Goal: Task Accomplishment & Management: Use online tool/utility

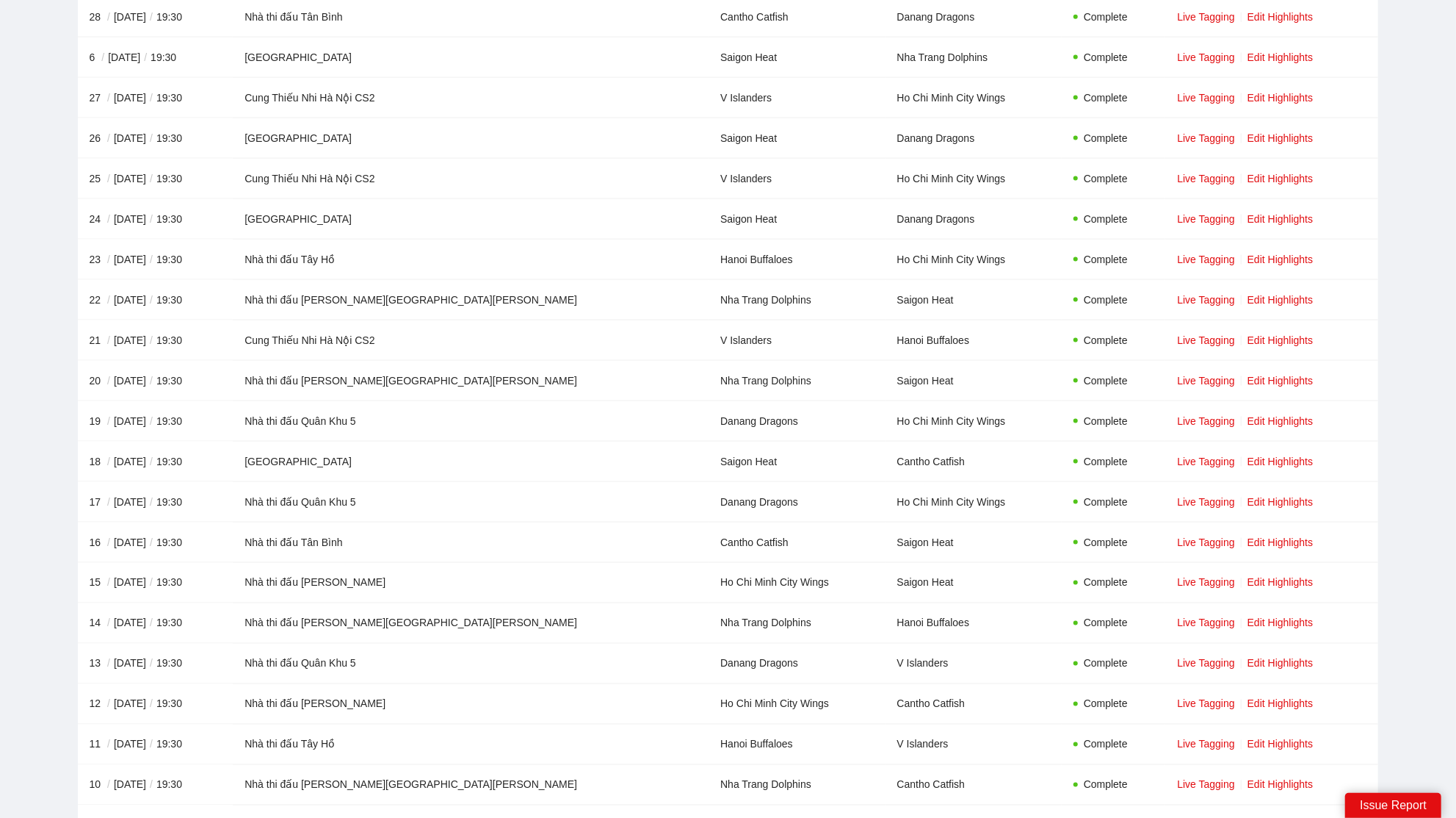
scroll to position [2001, 0]
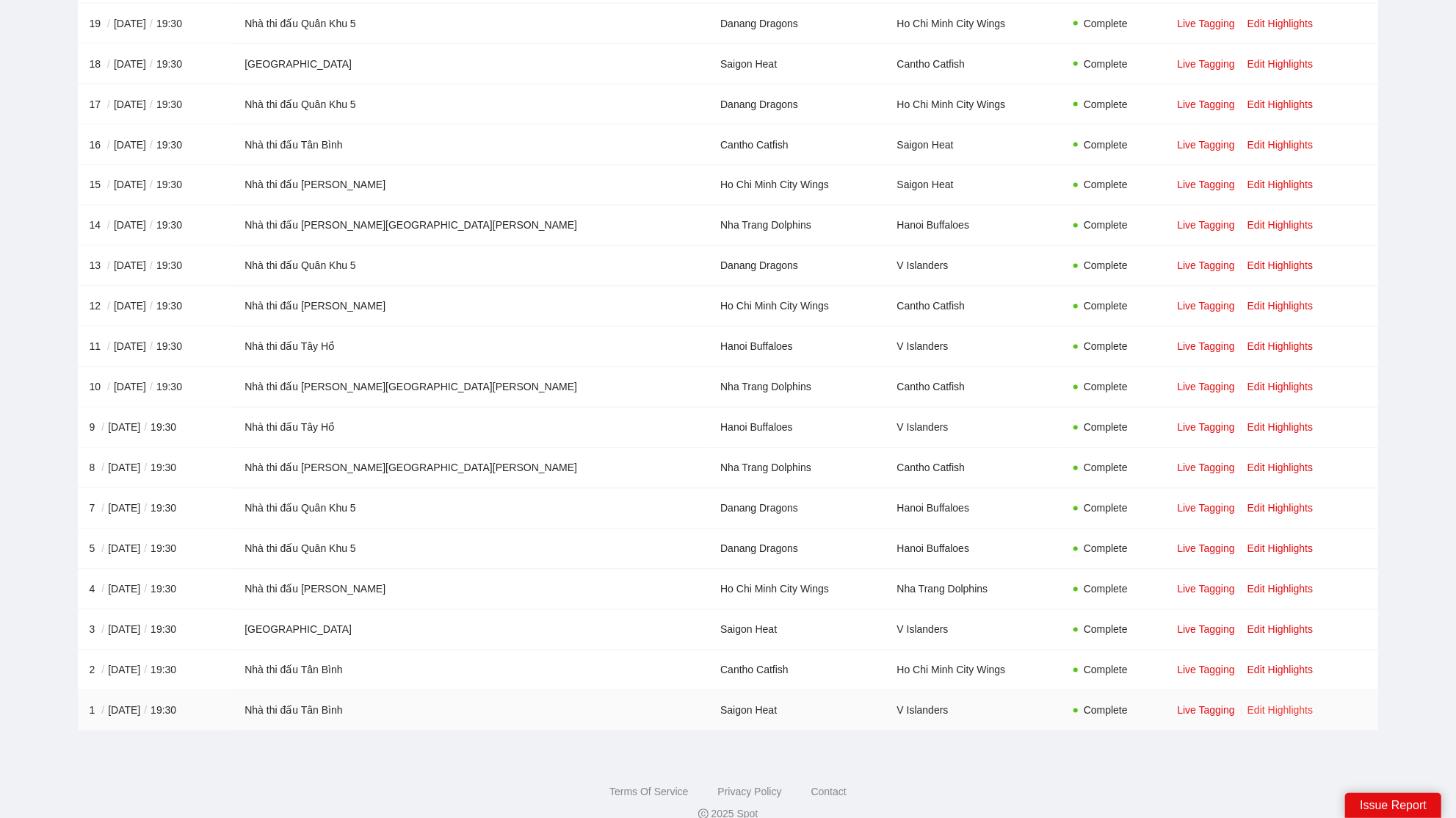
click at [1247, 705] on link "Edit Highlights" at bounding box center [1280, 710] width 66 height 12
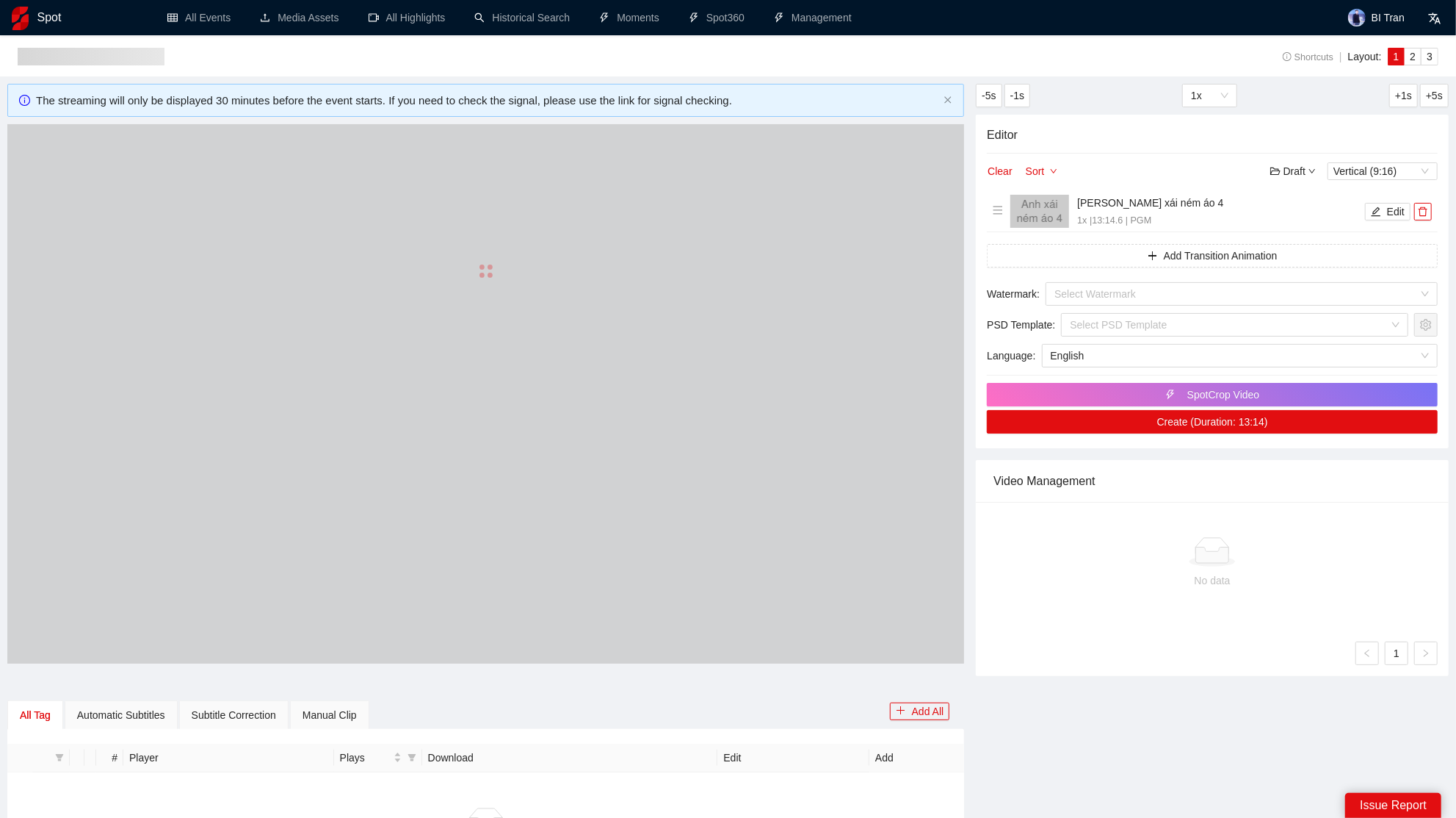
click at [420, 310] on div at bounding box center [486, 270] width 956 height 293
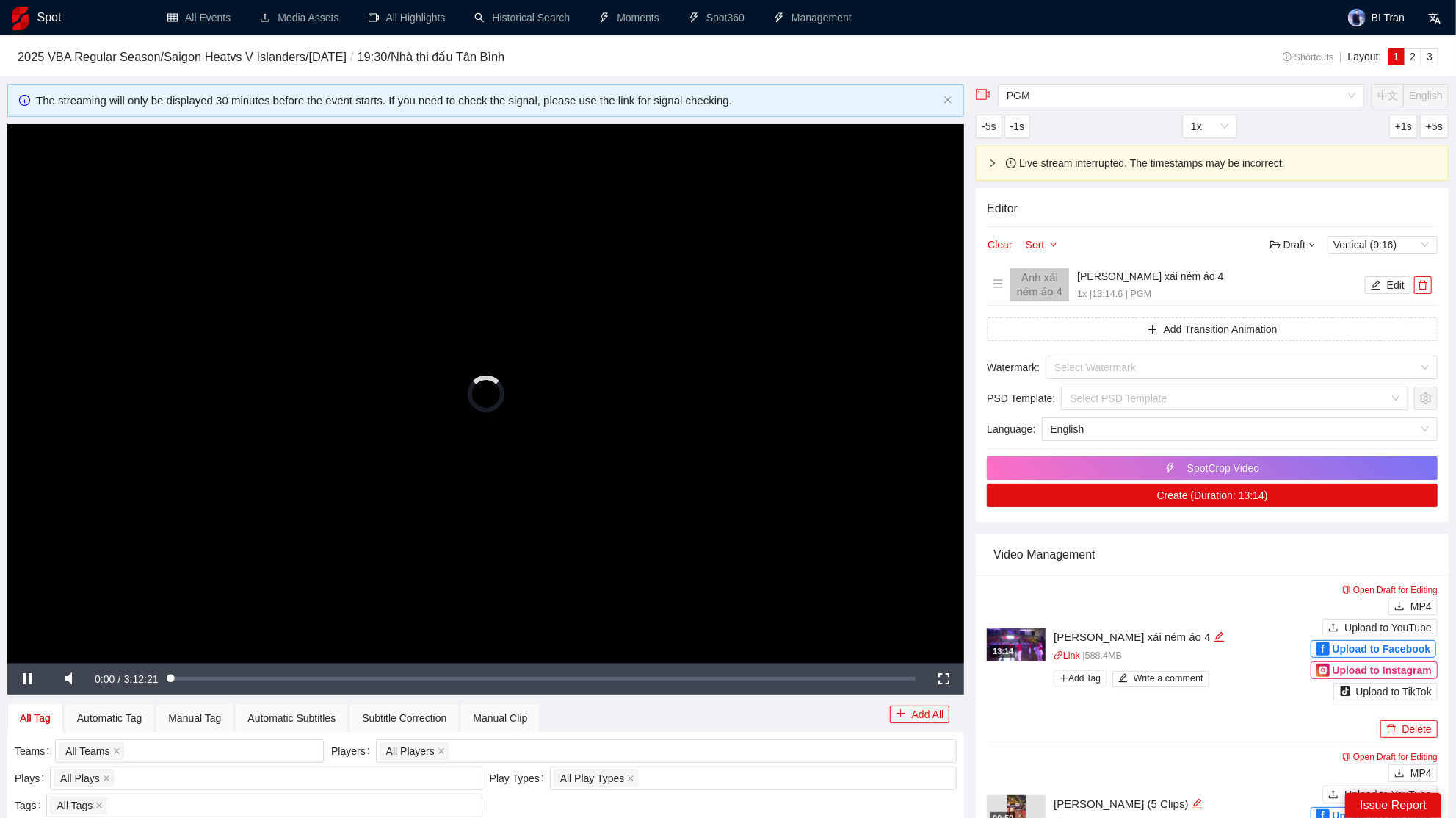
click at [376, 501] on video "Video Player" at bounding box center [486, 393] width 956 height 538
drag, startPoint x: 200, startPoint y: 719, endPoint x: 287, endPoint y: 629, distance: 125.2
click at [198, 718] on div "Manual Tag" at bounding box center [195, 718] width 53 height 16
click at [219, 709] on div "Manual Tag" at bounding box center [195, 718] width 53 height 16
click at [187, 720] on div "Manual Tag" at bounding box center [195, 718] width 53 height 16
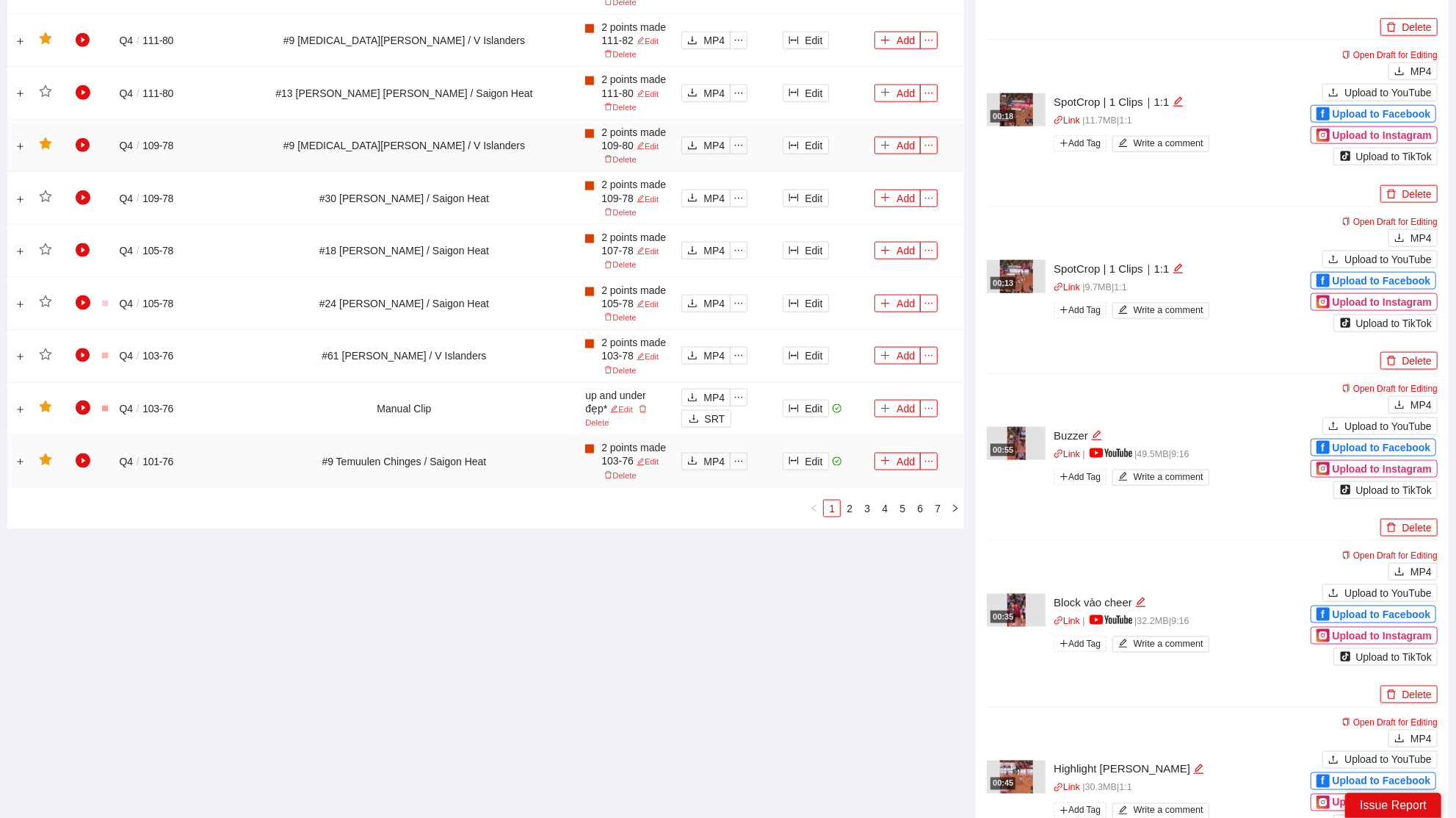
scroll to position [1439, 0]
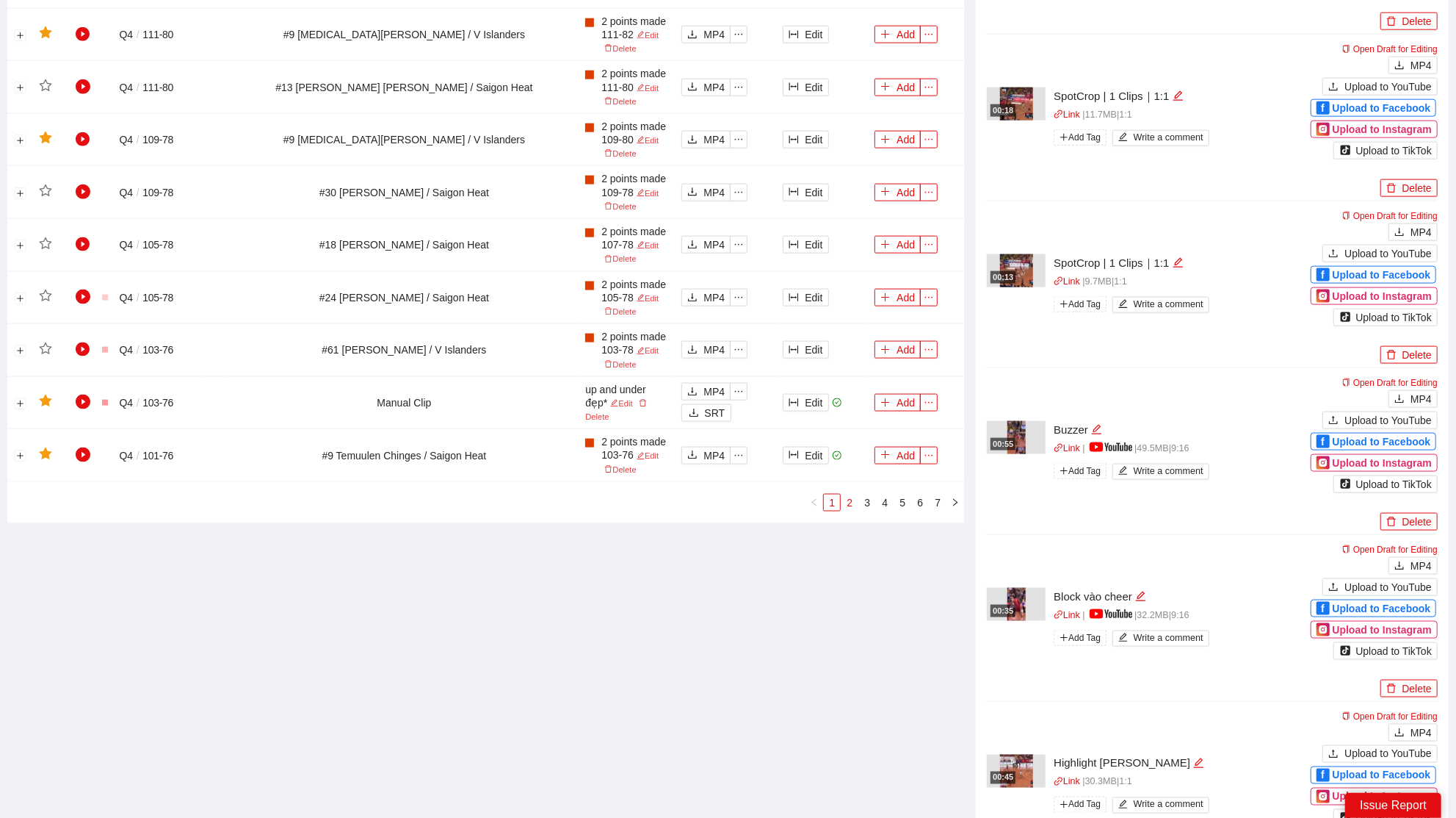
click at [842, 511] on link "2" at bounding box center [850, 502] width 16 height 16
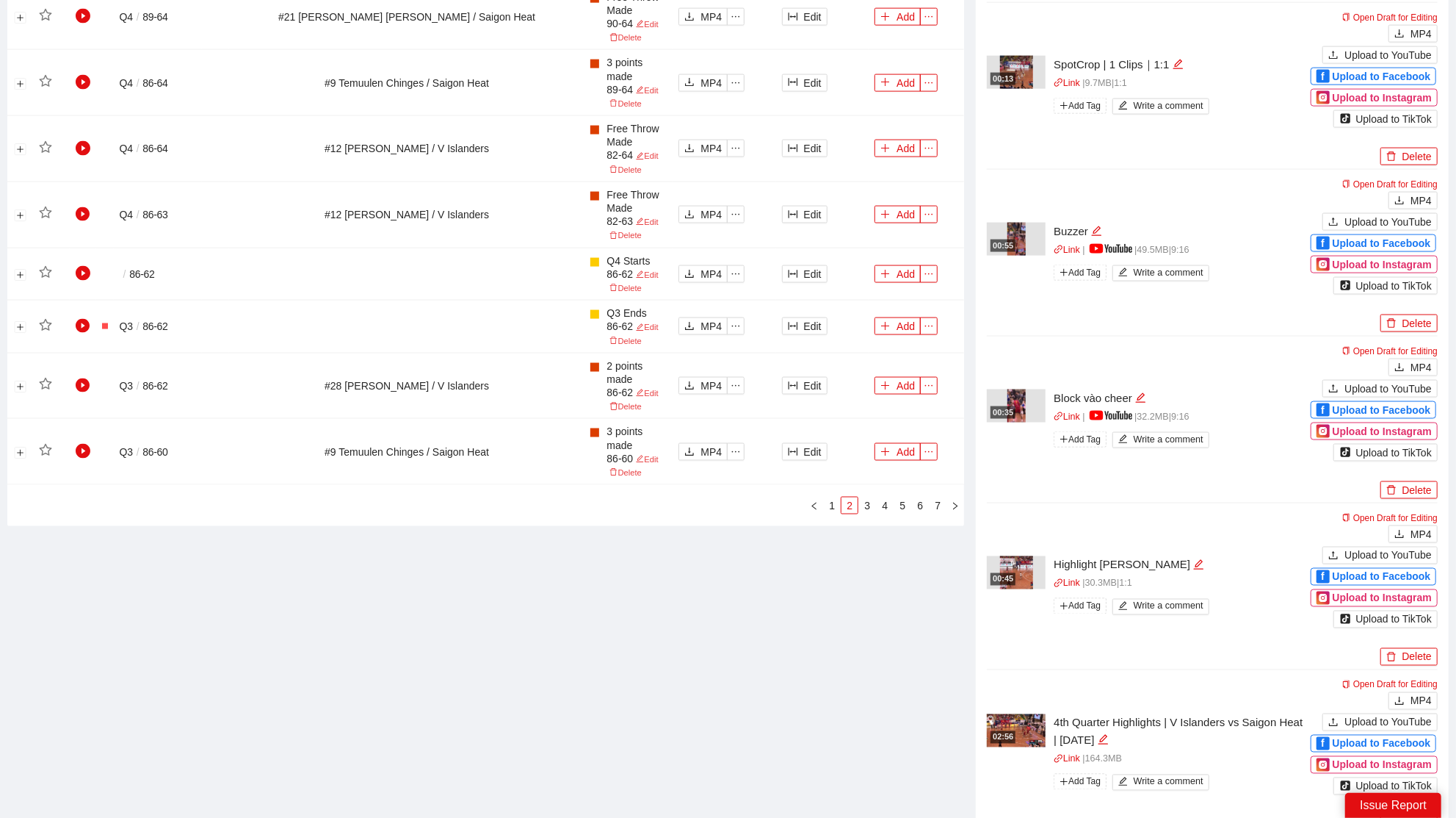
scroll to position [1658, 0]
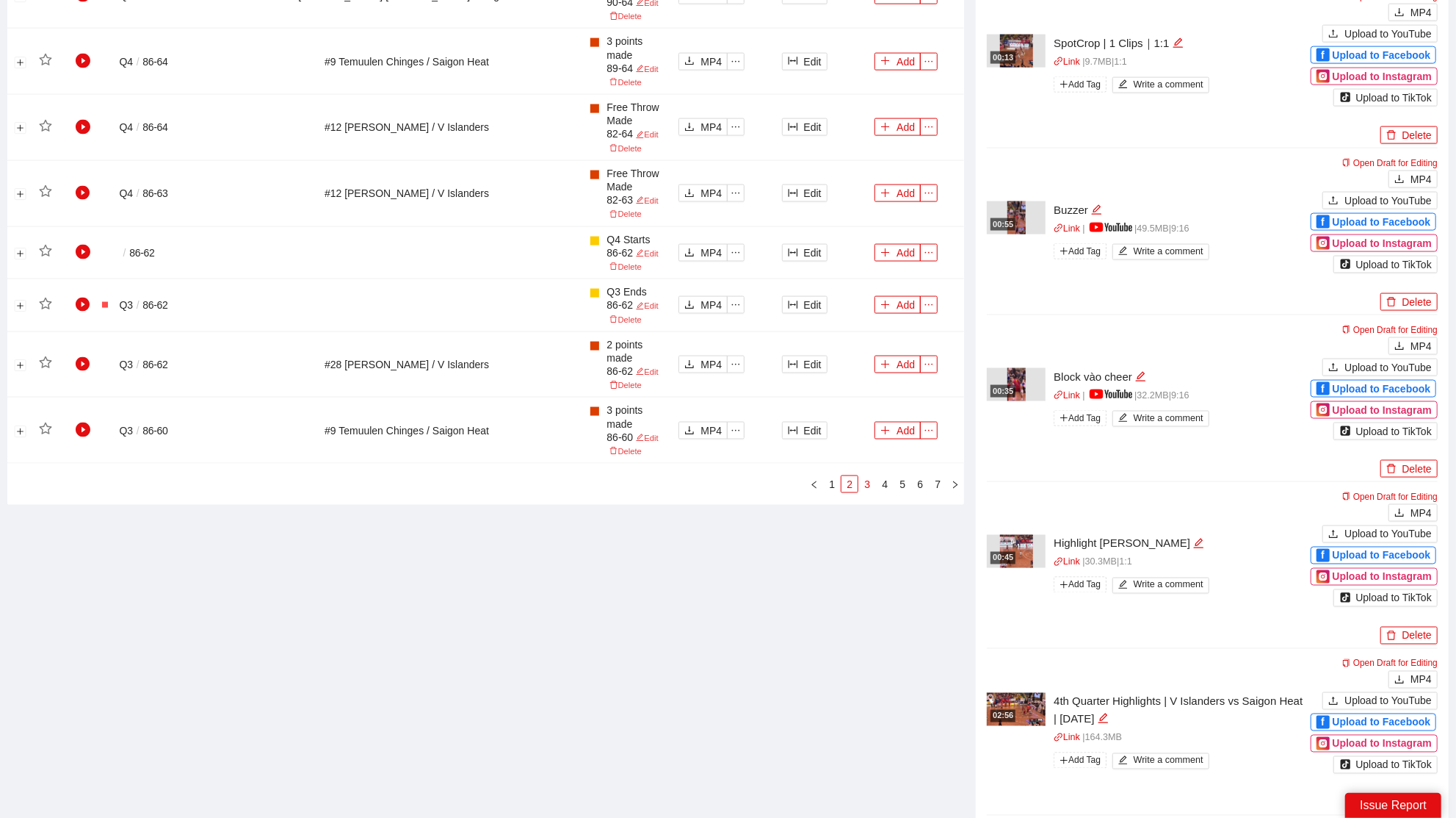
click at [869, 476] on link "3" at bounding box center [868, 484] width 16 height 16
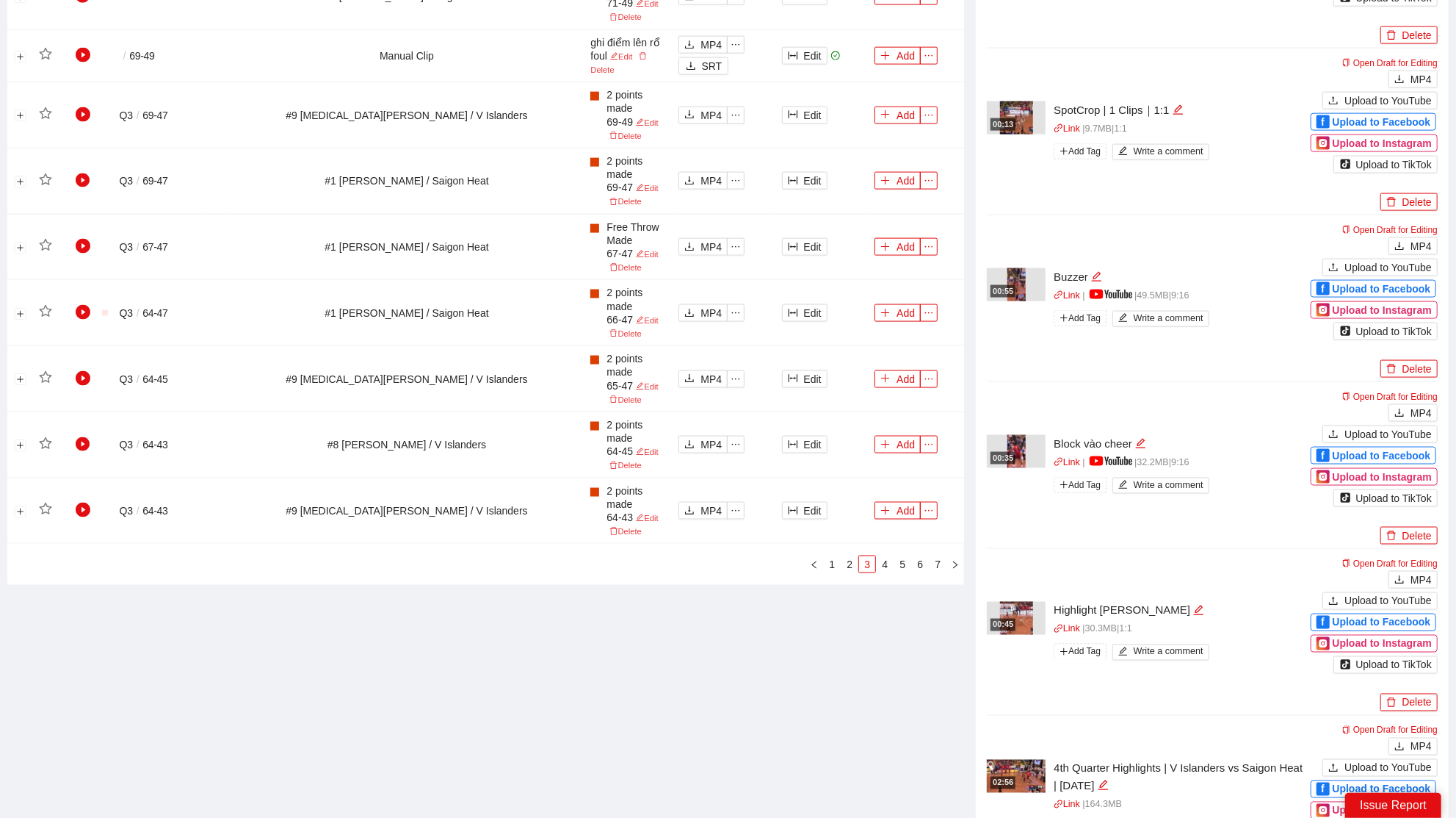
scroll to position [1648, 0]
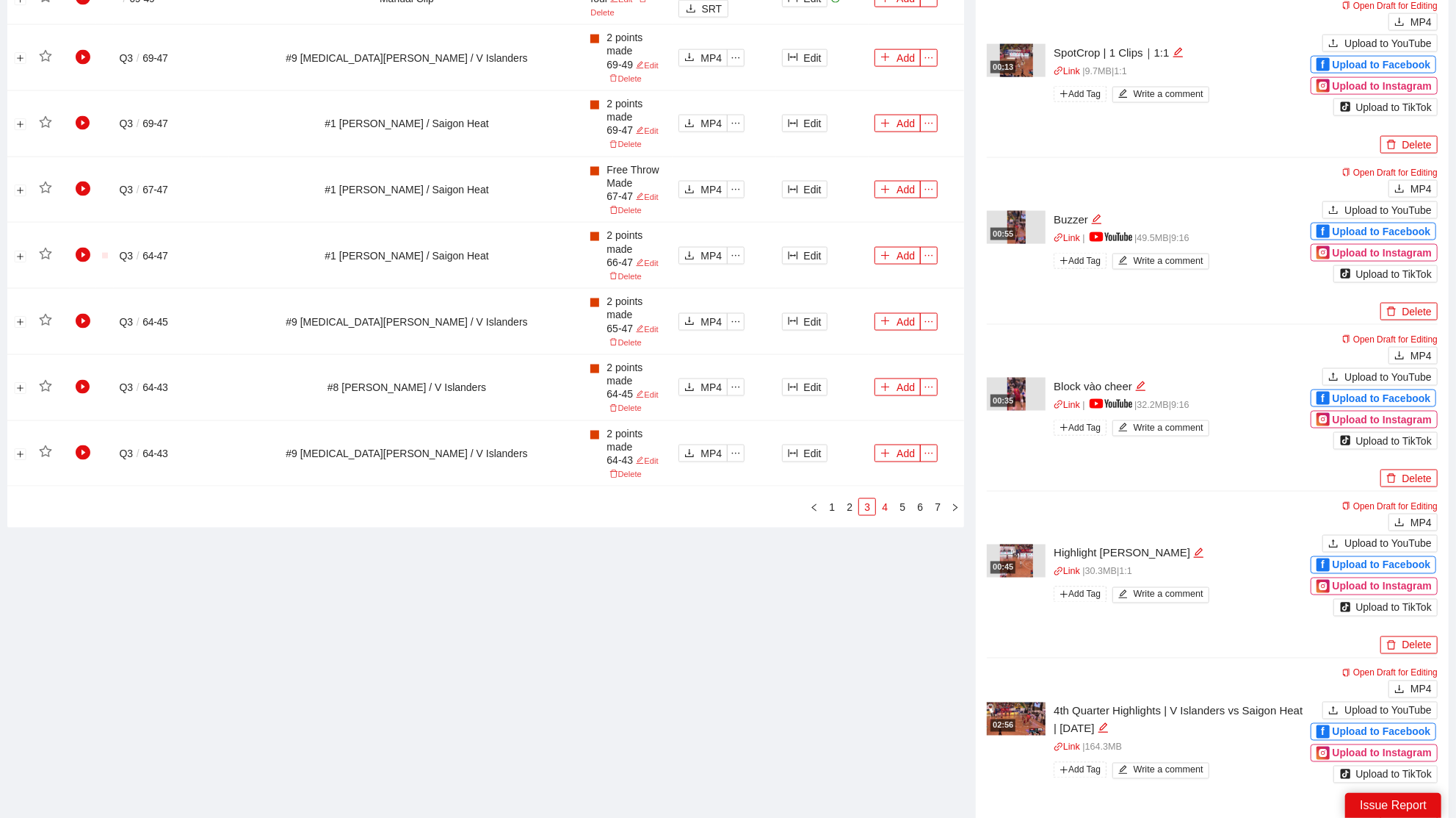
click at [887, 500] on link "4" at bounding box center [885, 507] width 16 height 16
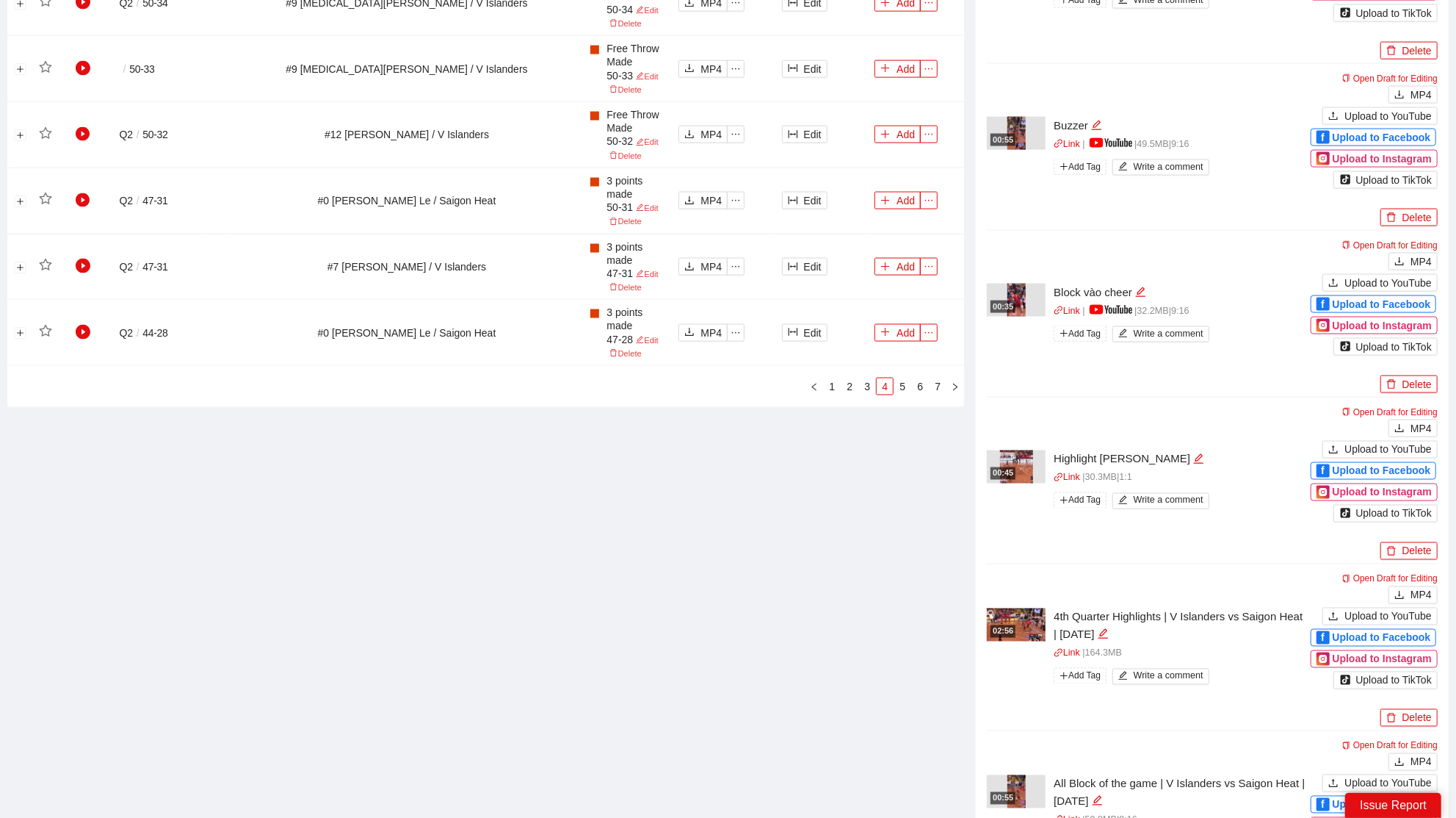
scroll to position [1671, 0]
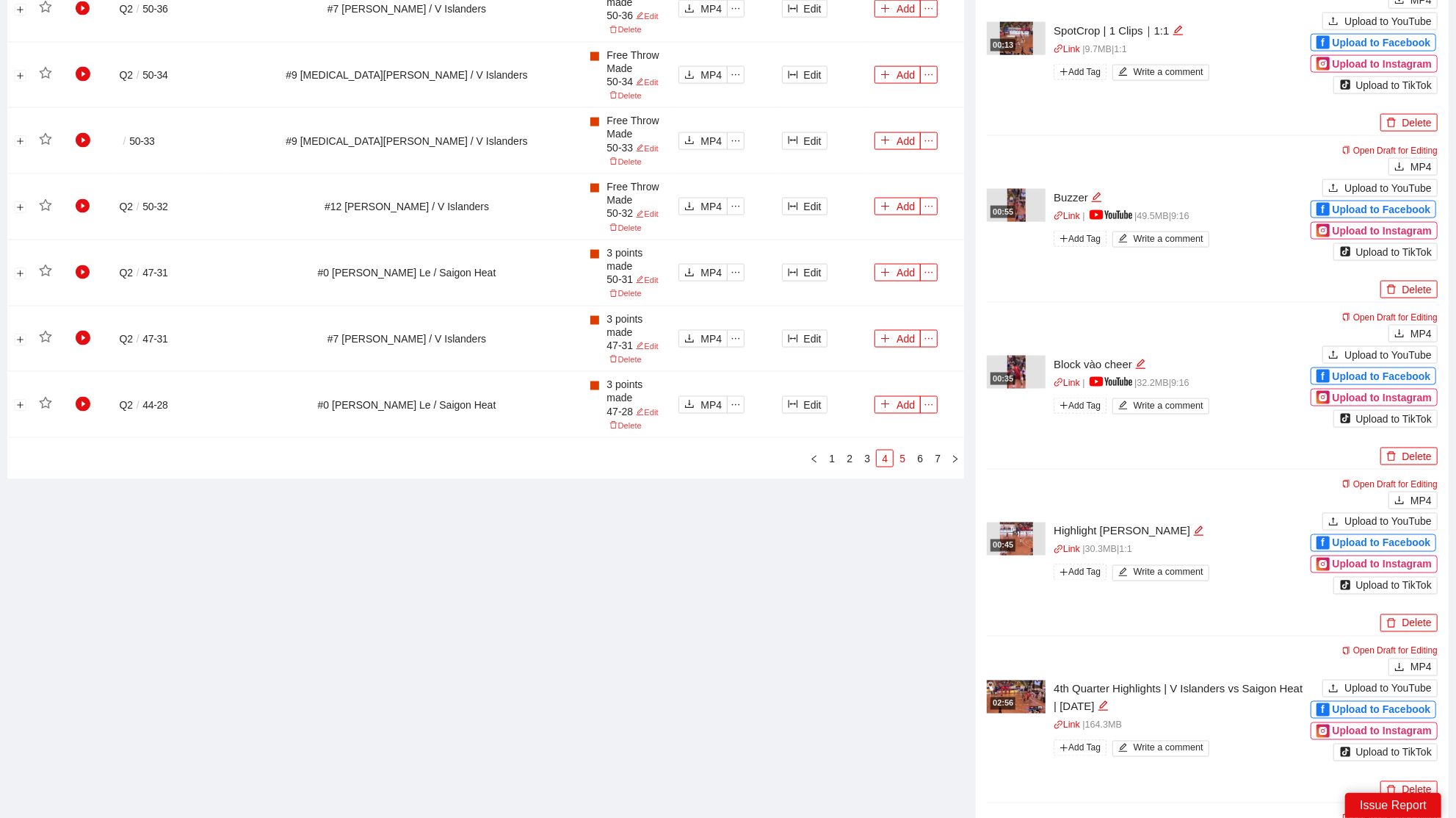
click at [905, 455] on link "5" at bounding box center [902, 459] width 16 height 16
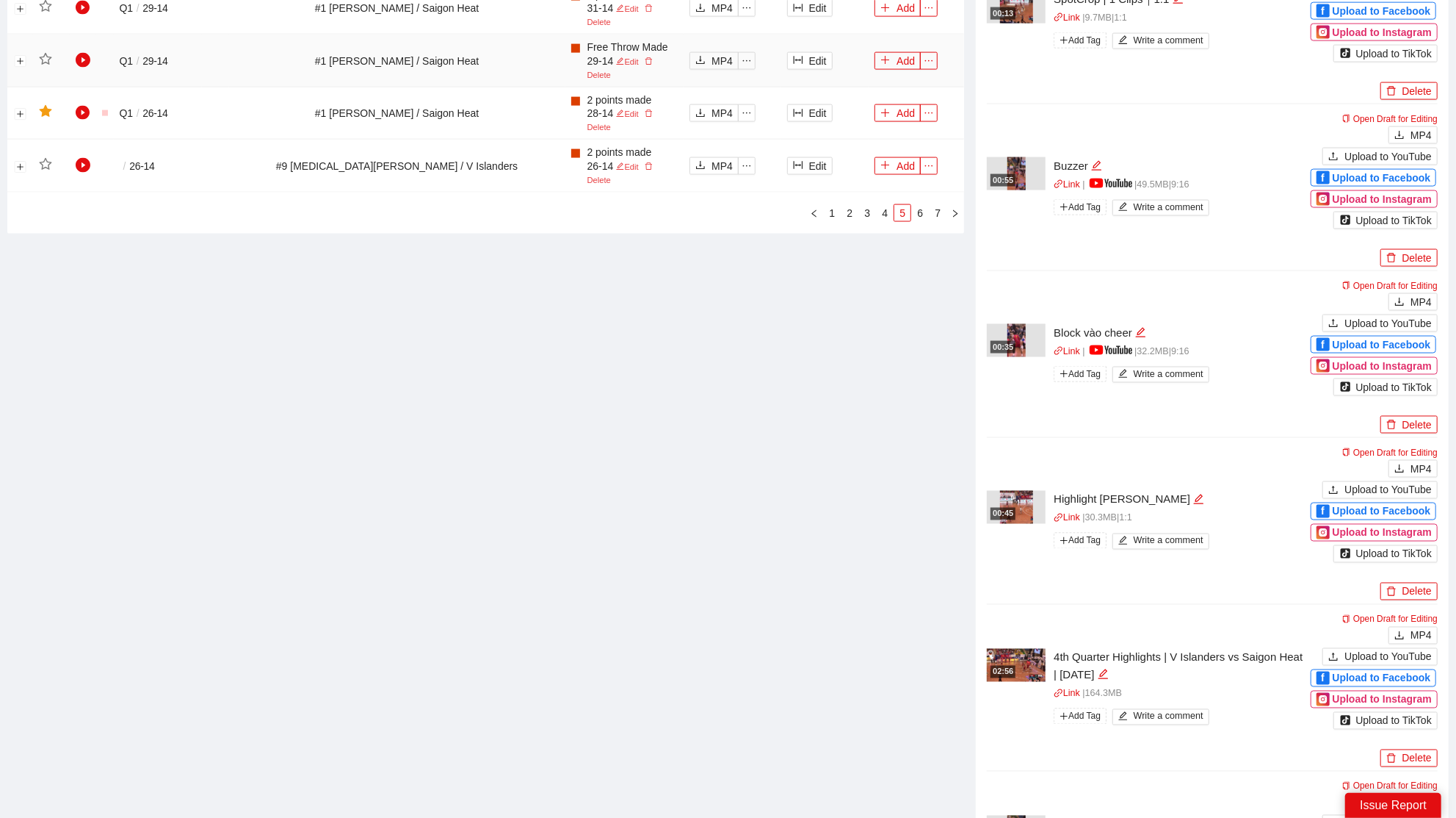
scroll to position [1737, 0]
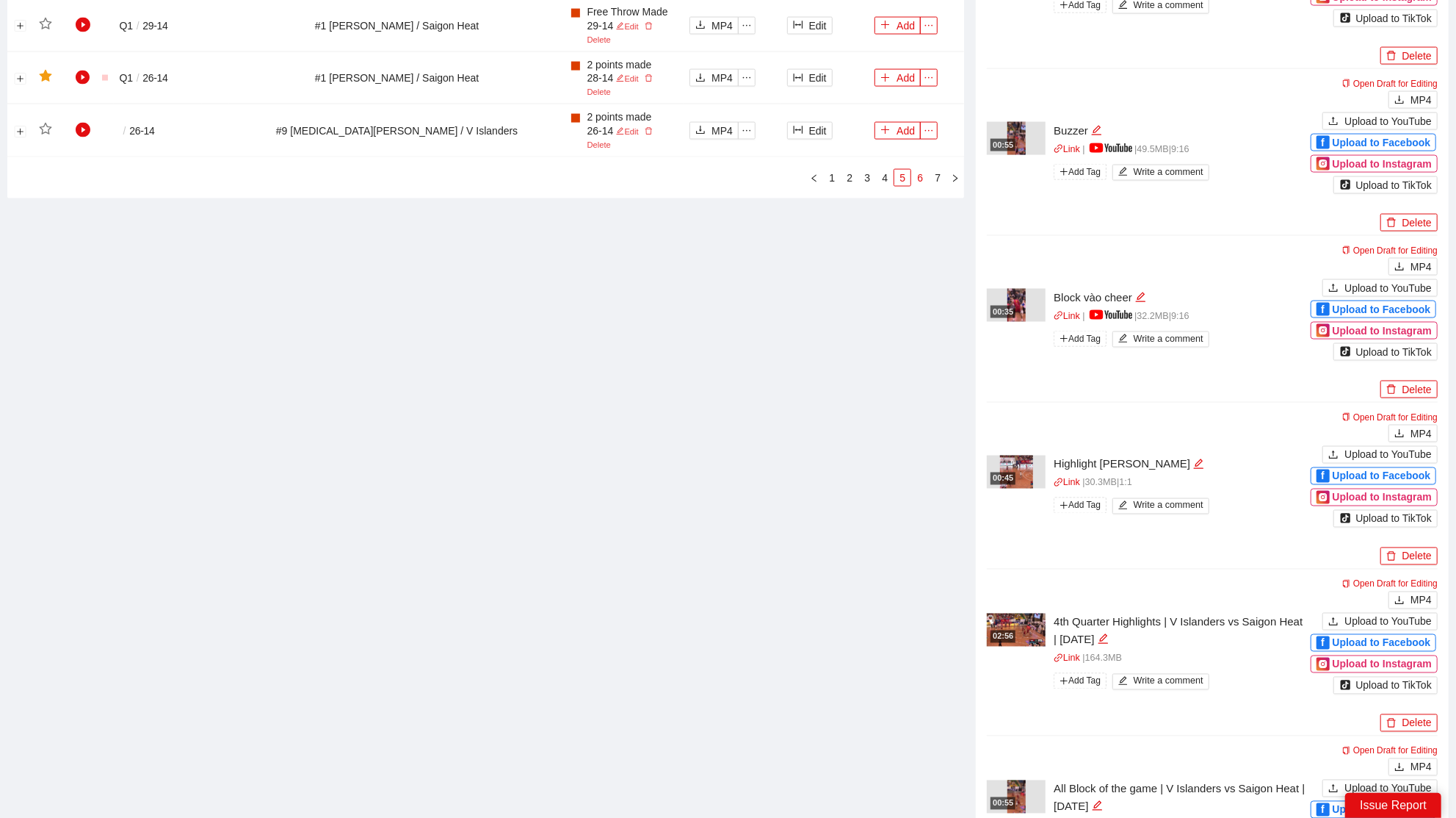
click at [919, 186] on link "6" at bounding box center [920, 178] width 16 height 16
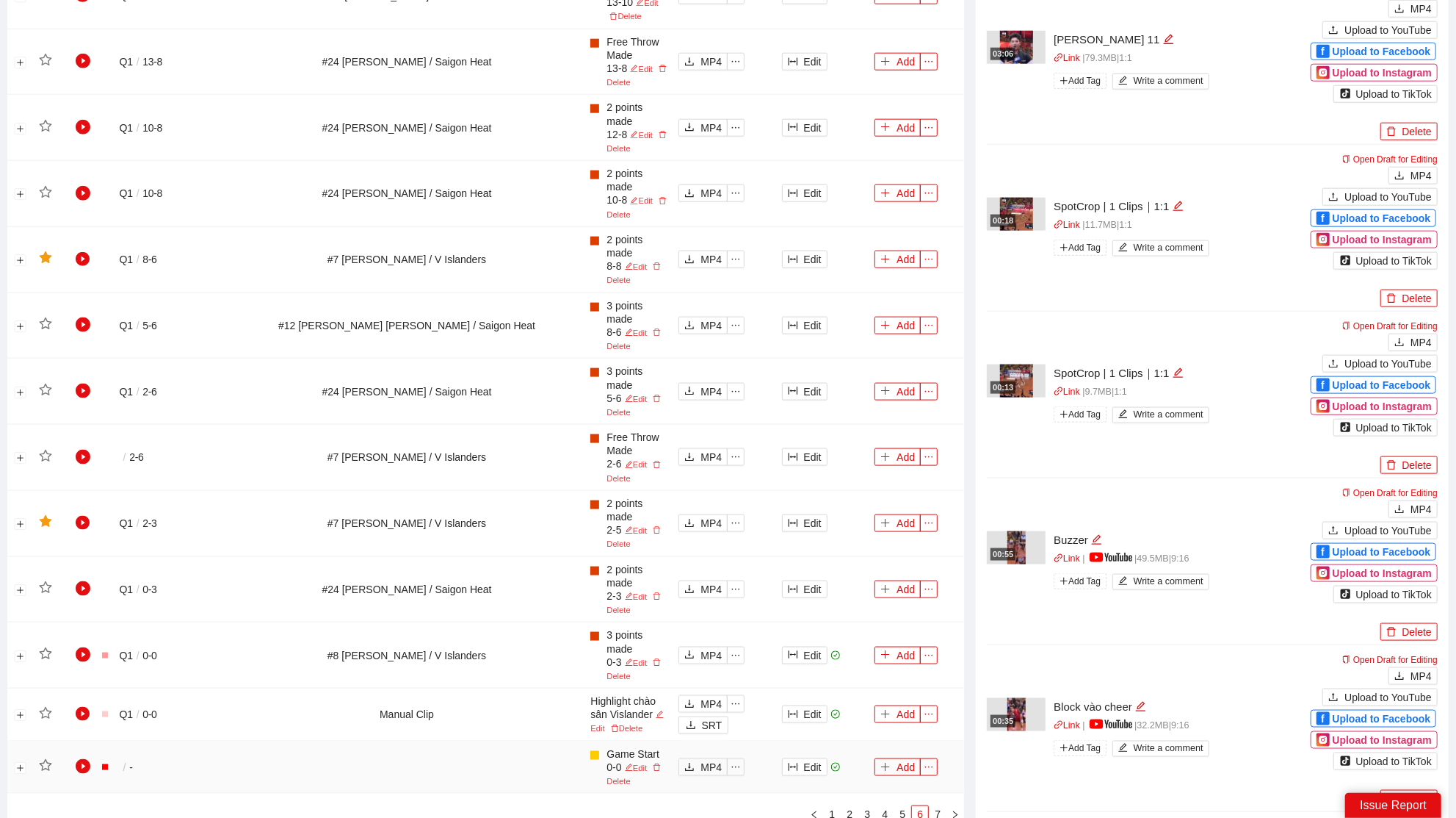
scroll to position [1578, 0]
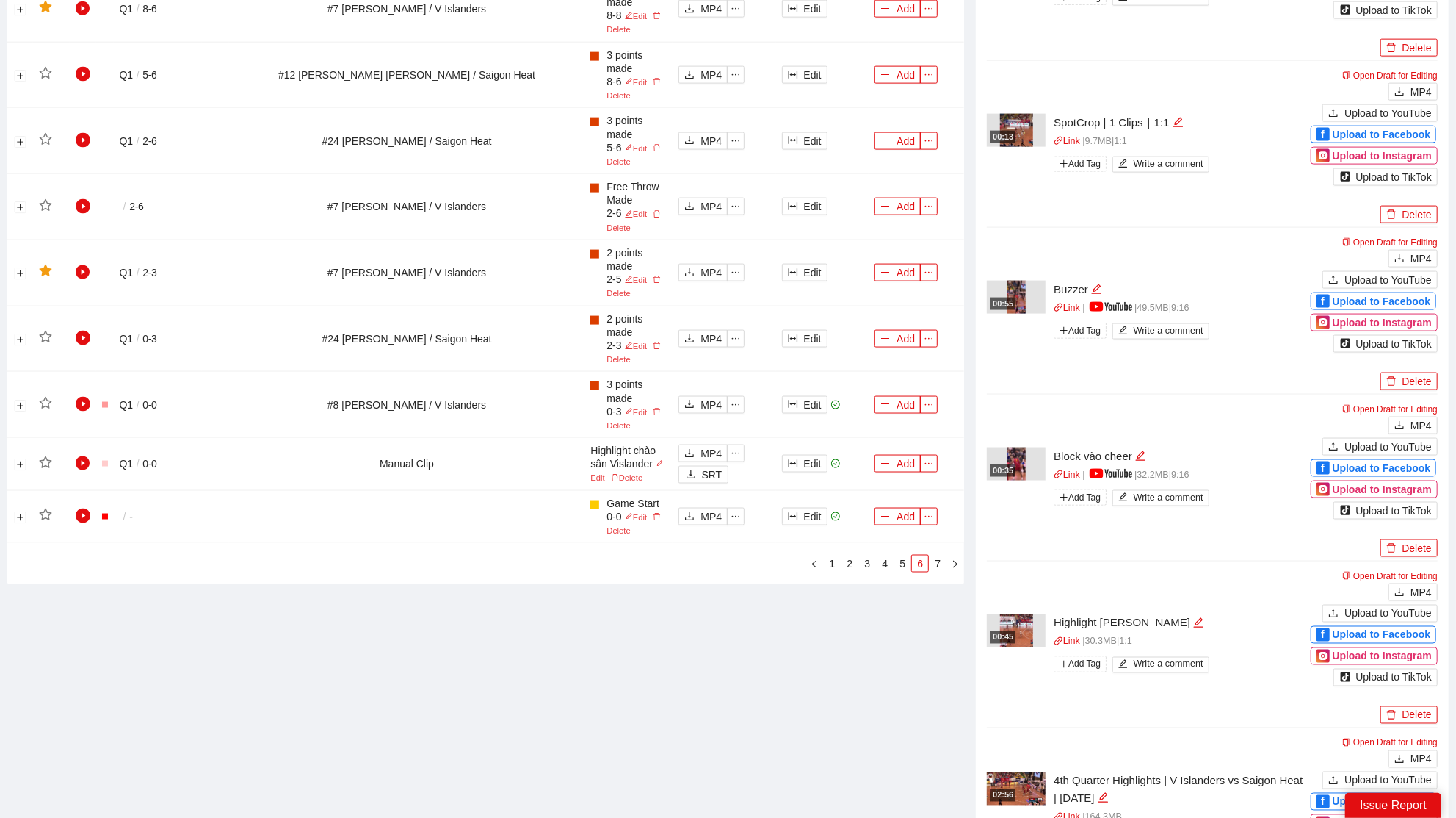
drag, startPoint x: 933, startPoint y: 552, endPoint x: 916, endPoint y: 542, distance: 19.7
click at [934, 556] on link "7" at bounding box center [938, 564] width 16 height 16
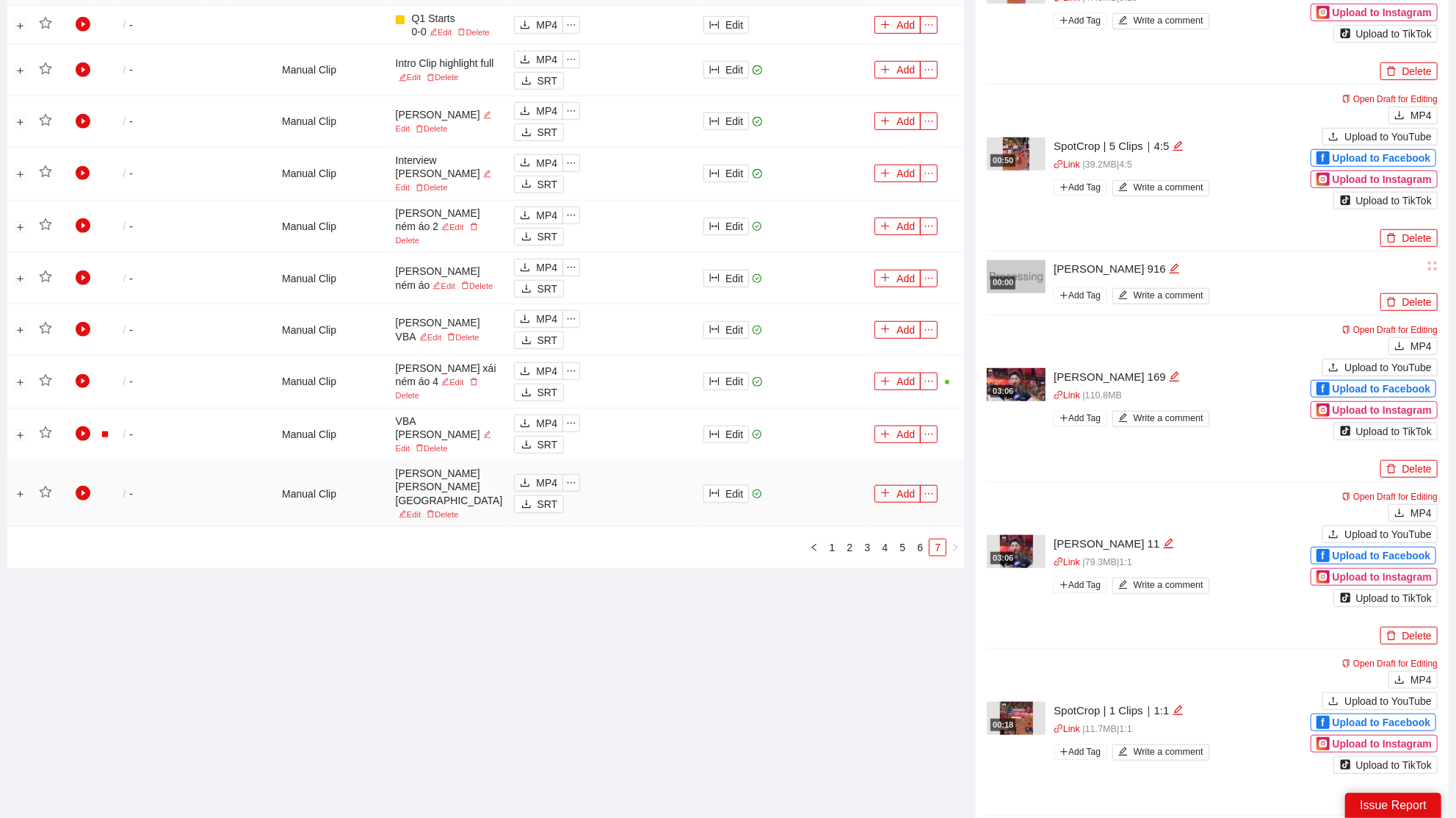
scroll to position [753, 0]
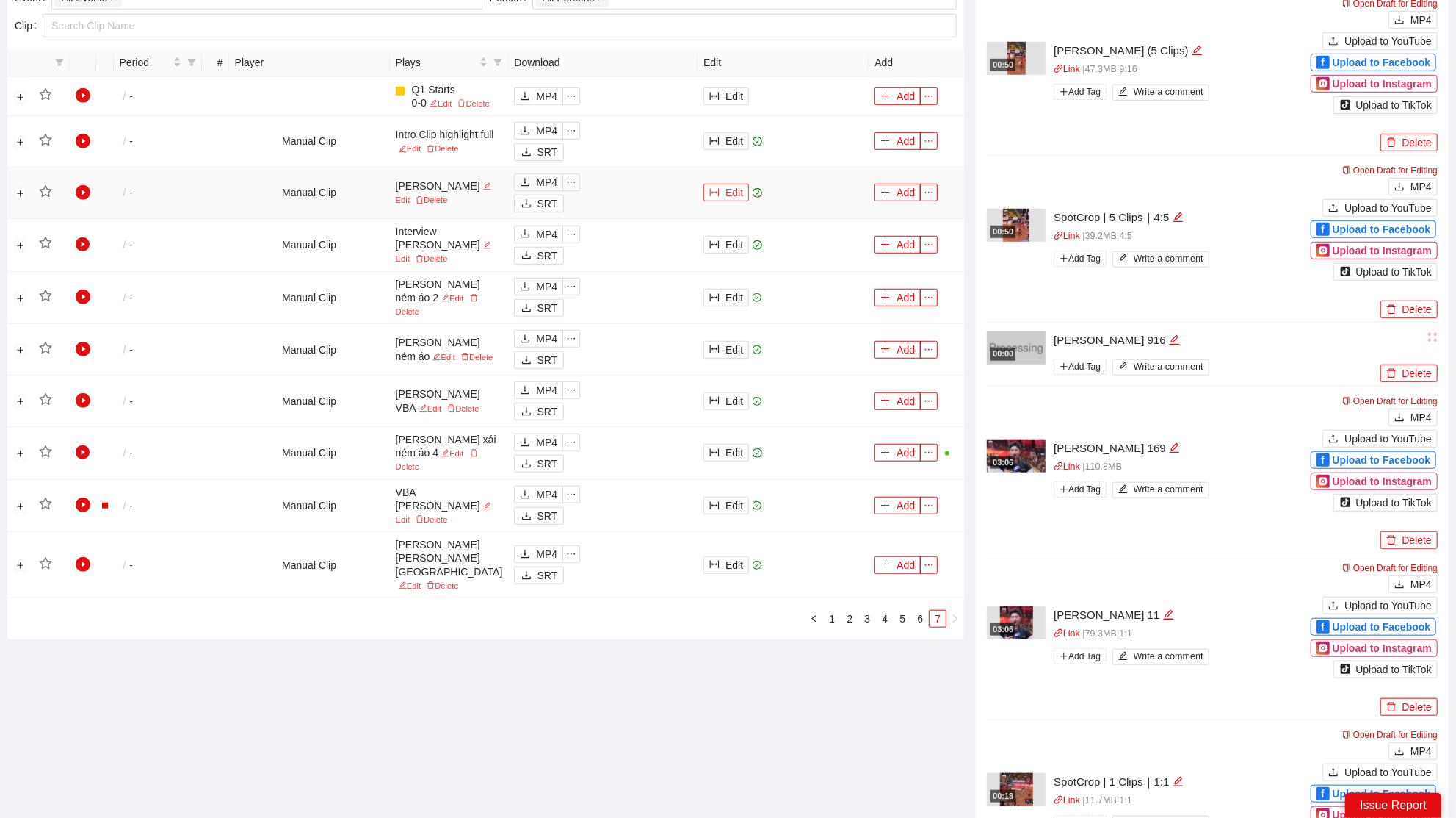
click at [724, 201] on button "Edit" at bounding box center [726, 192] width 45 height 17
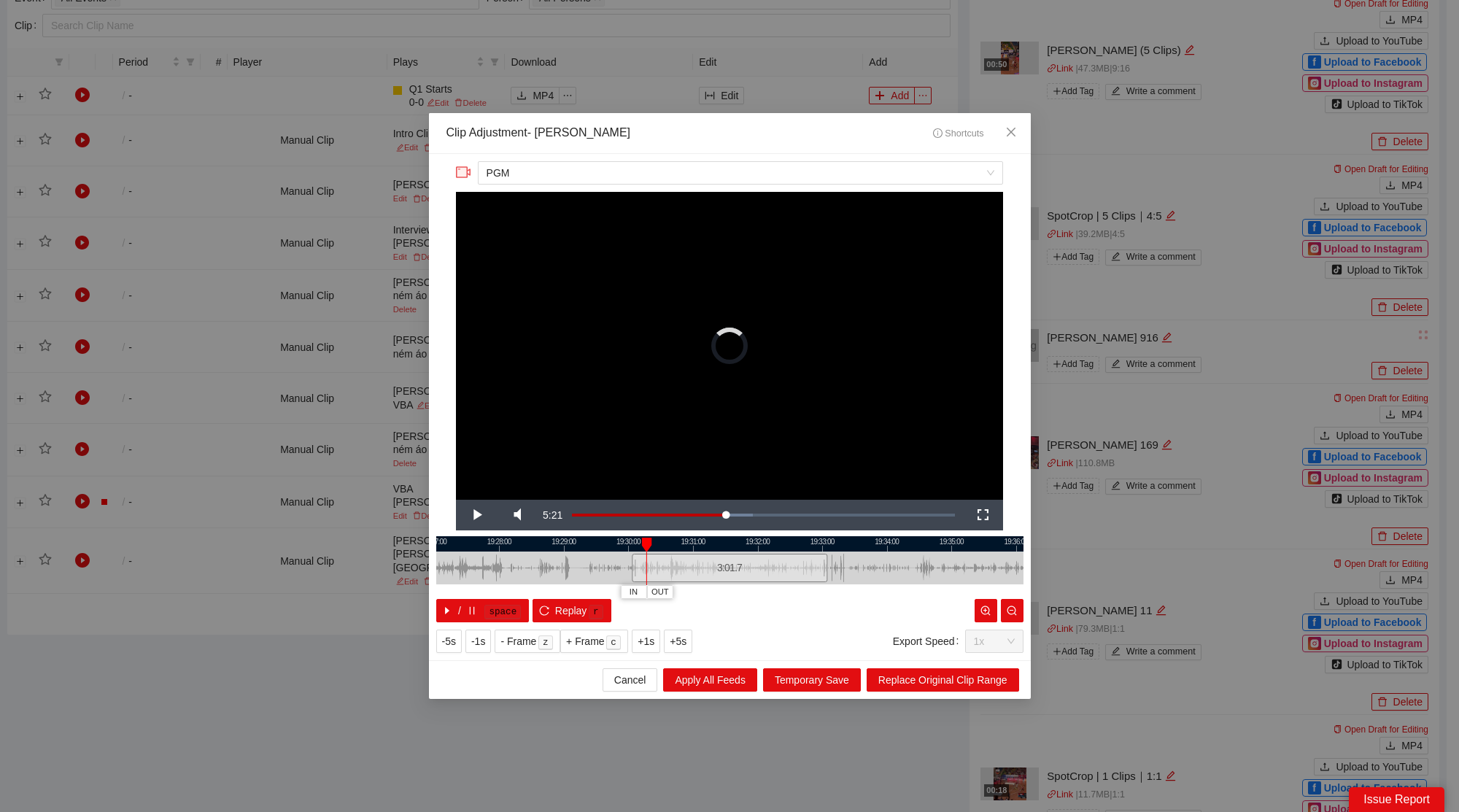
click at [643, 538] on div at bounding box center [646, 545] width 11 height 15
drag, startPoint x: 650, startPoint y: 544, endPoint x: 662, endPoint y: 539, distance: 13.0
click at [661, 539] on div at bounding box center [655, 545] width 11 height 15
drag, startPoint x: 665, startPoint y: 539, endPoint x: 694, endPoint y: 538, distance: 29.0
click at [692, 538] on div at bounding box center [687, 545] width 11 height 15
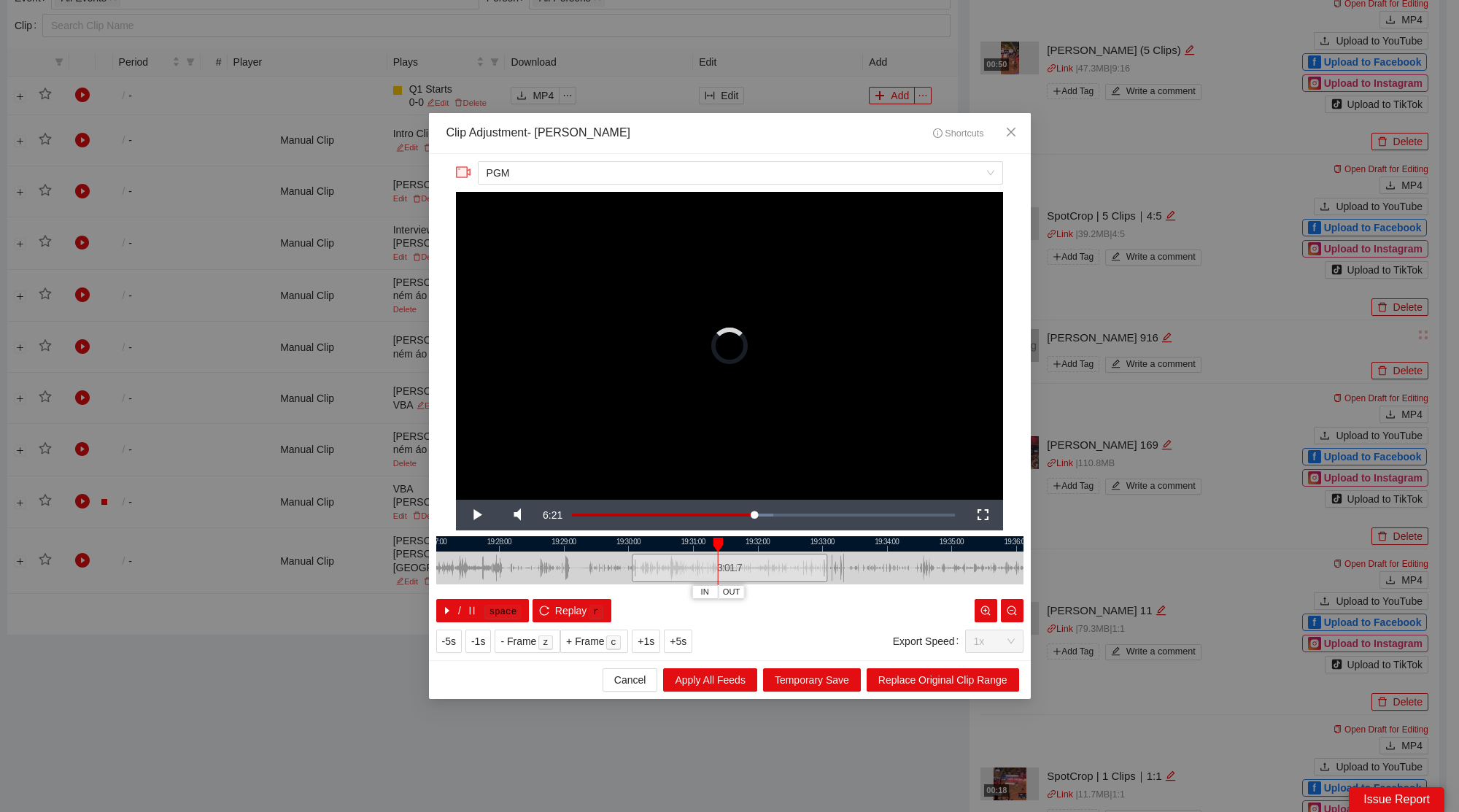
drag, startPoint x: 696, startPoint y: 546, endPoint x: 723, endPoint y: 544, distance: 27.1
click at [723, 545] on div "IN OUT" at bounding box center [718, 545] width 11 height 15
drag, startPoint x: 724, startPoint y: 544, endPoint x: 754, endPoint y: 545, distance: 30.0
click at [750, 545] on div at bounding box center [744, 545] width 11 height 15
drag, startPoint x: 751, startPoint y: 545, endPoint x: 785, endPoint y: 542, distance: 34.1
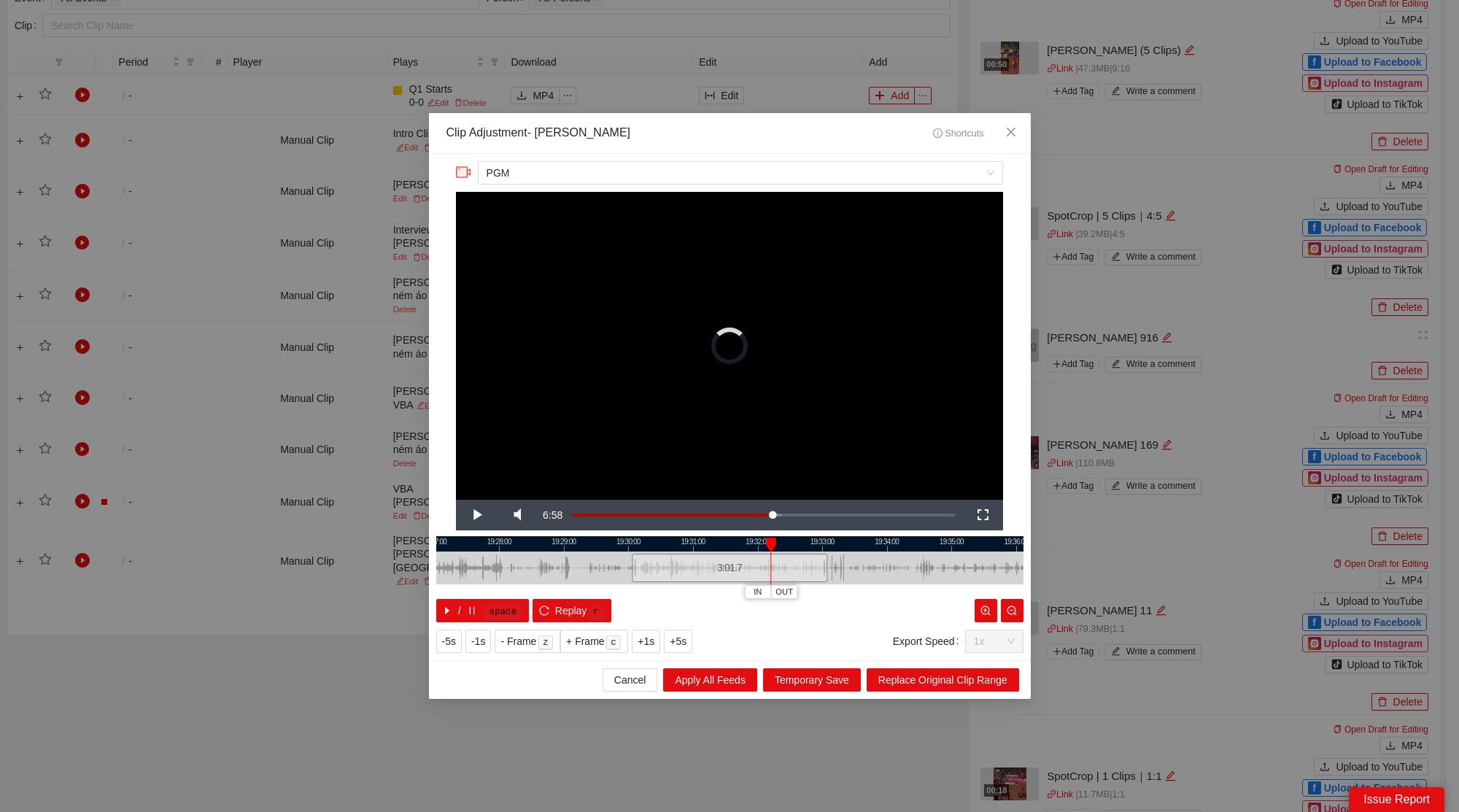
click at [776, 544] on div at bounding box center [771, 545] width 11 height 15
drag, startPoint x: 785, startPoint y: 544, endPoint x: 810, endPoint y: 540, distance: 25.3
click at [812, 541] on div "19:27:00 19:28:00 19:29:00 19:30:00 19:31:00 19:32:00 19:33:00 19:34:00 19:35:0…" at bounding box center [729, 579] width 587 height 86
drag, startPoint x: 785, startPoint y: 544, endPoint x: 803, endPoint y: 548, distance: 18.4
click at [803, 548] on div "19:27:00 19:28:00 19:29:00 19:30:00 19:31:00 19:32:00 19:33:00 19:34:00 19:35:0…" at bounding box center [729, 579] width 587 height 86
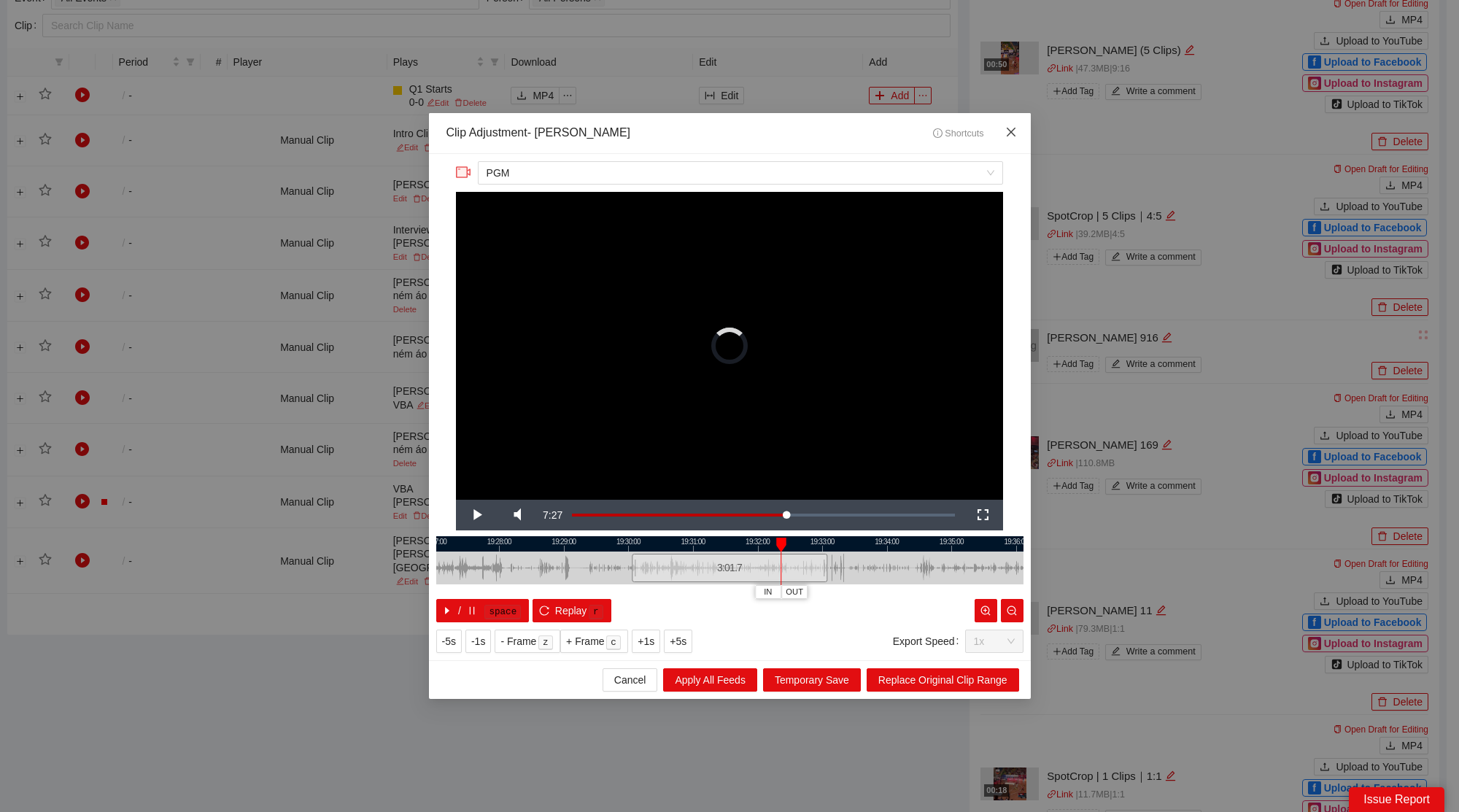
click at [1018, 135] on span "Close" at bounding box center [1011, 133] width 39 height 39
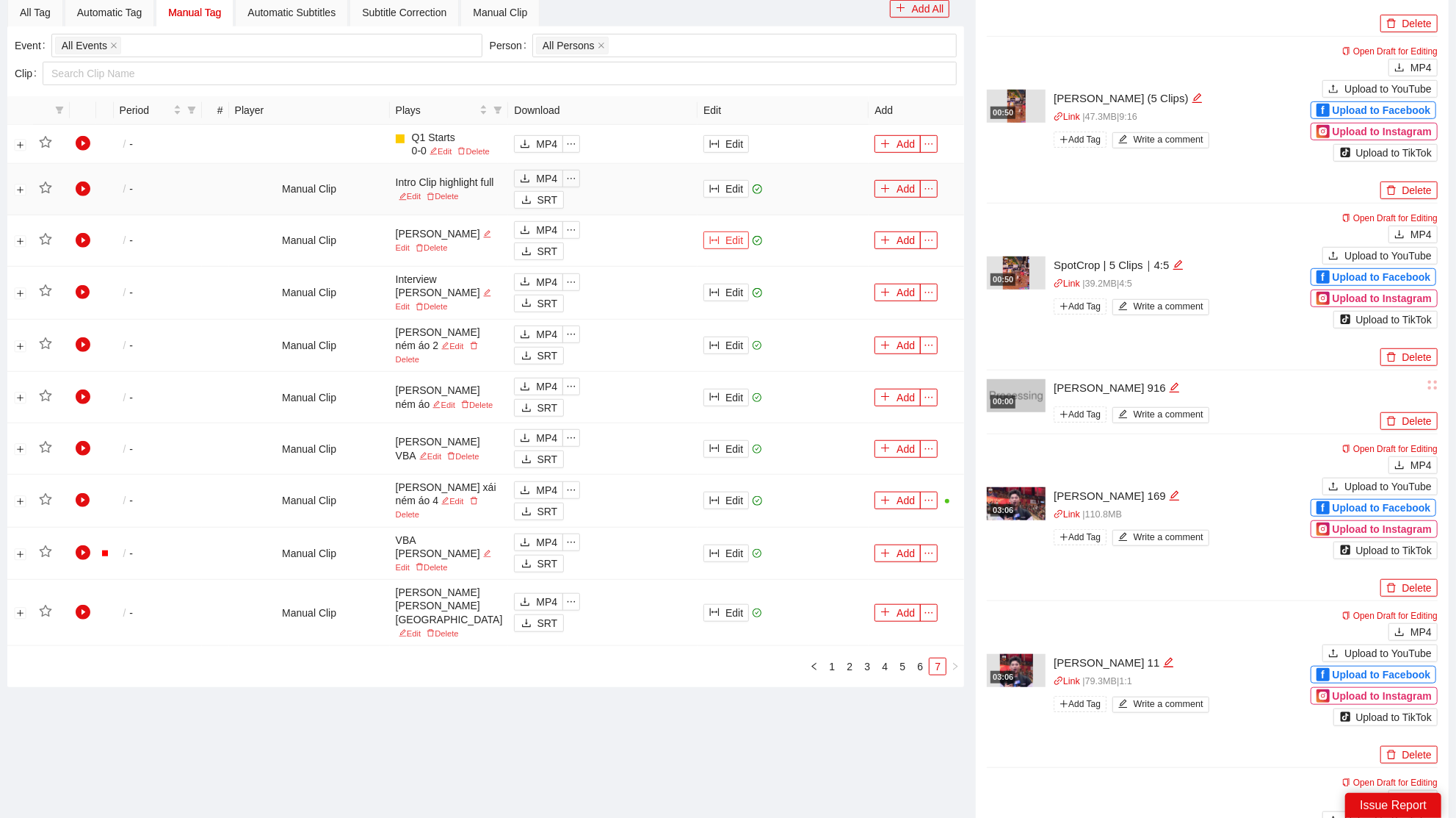
scroll to position [692, 0]
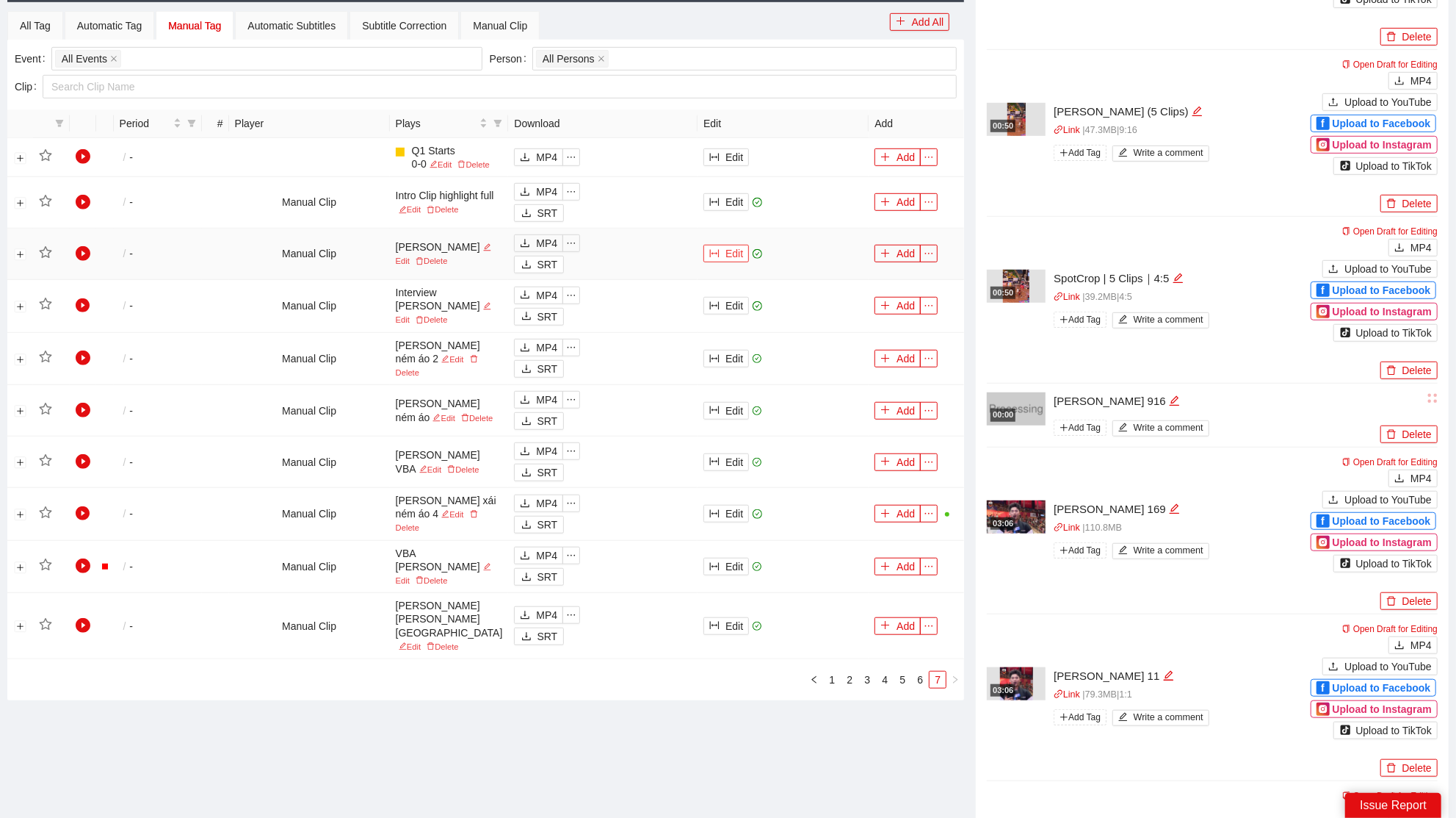
click at [722, 262] on button "Edit" at bounding box center [726, 253] width 45 height 17
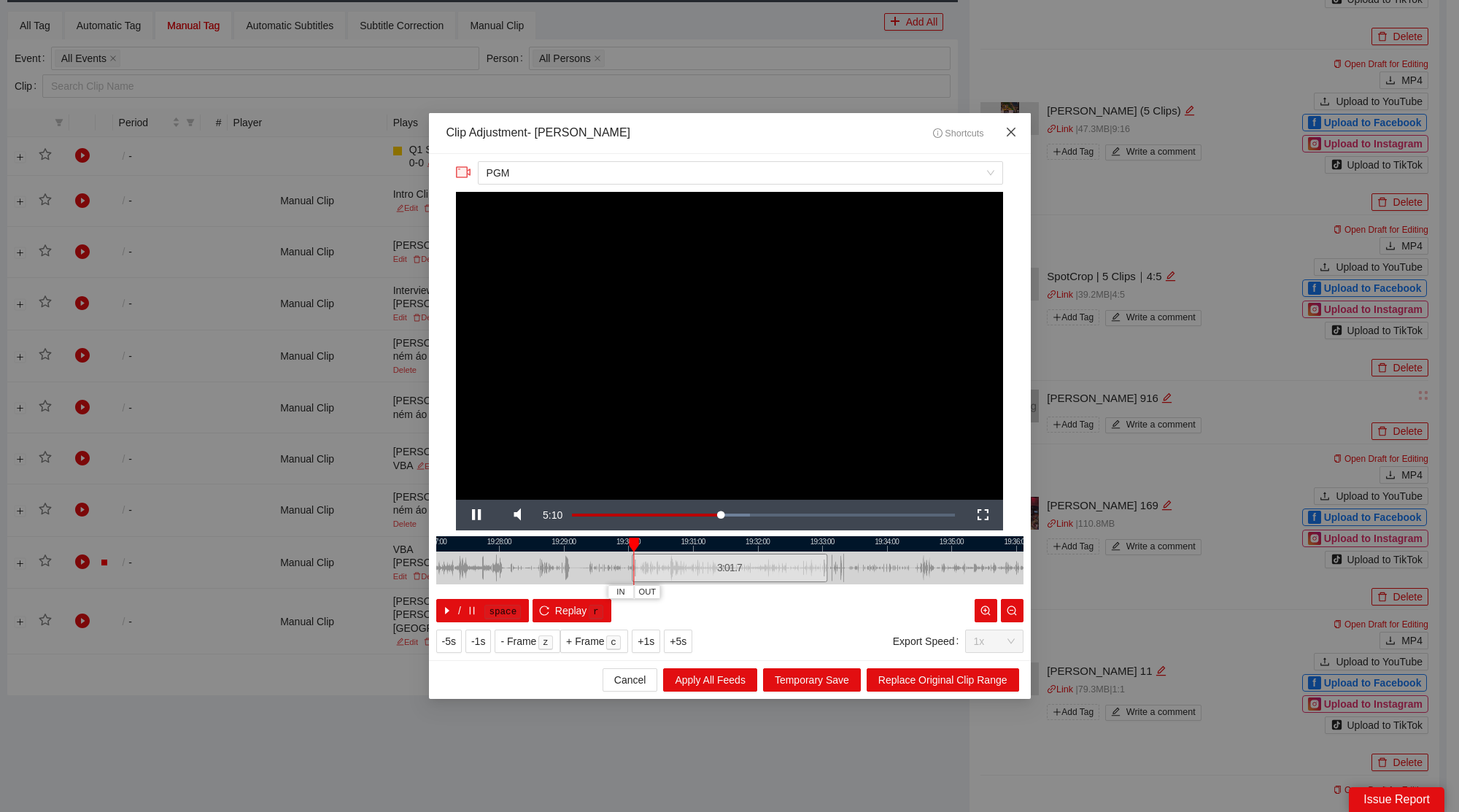
click at [1007, 141] on span "Close" at bounding box center [1011, 133] width 39 height 39
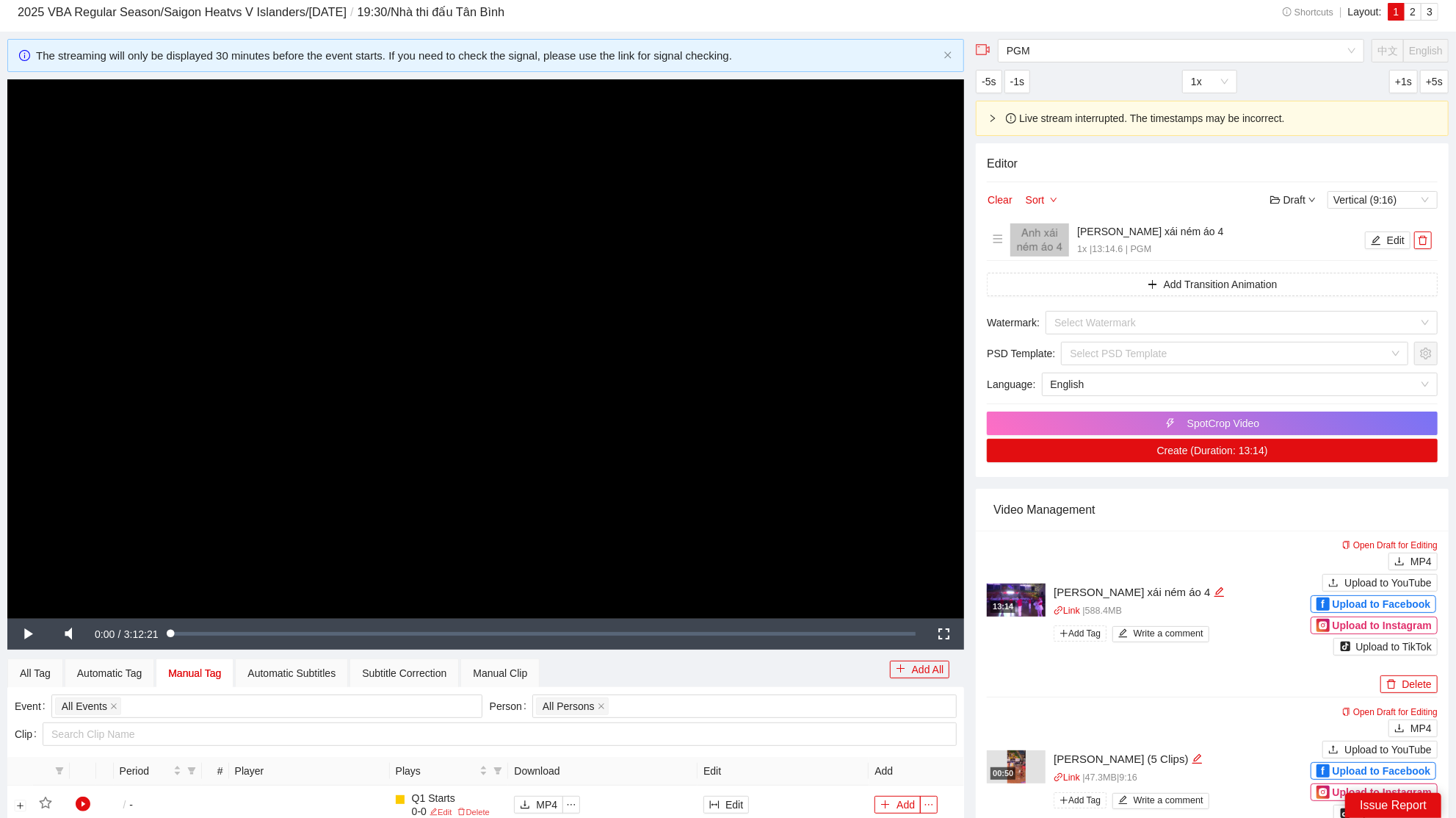
scroll to position [0, 0]
